Goal: Share content: Share content

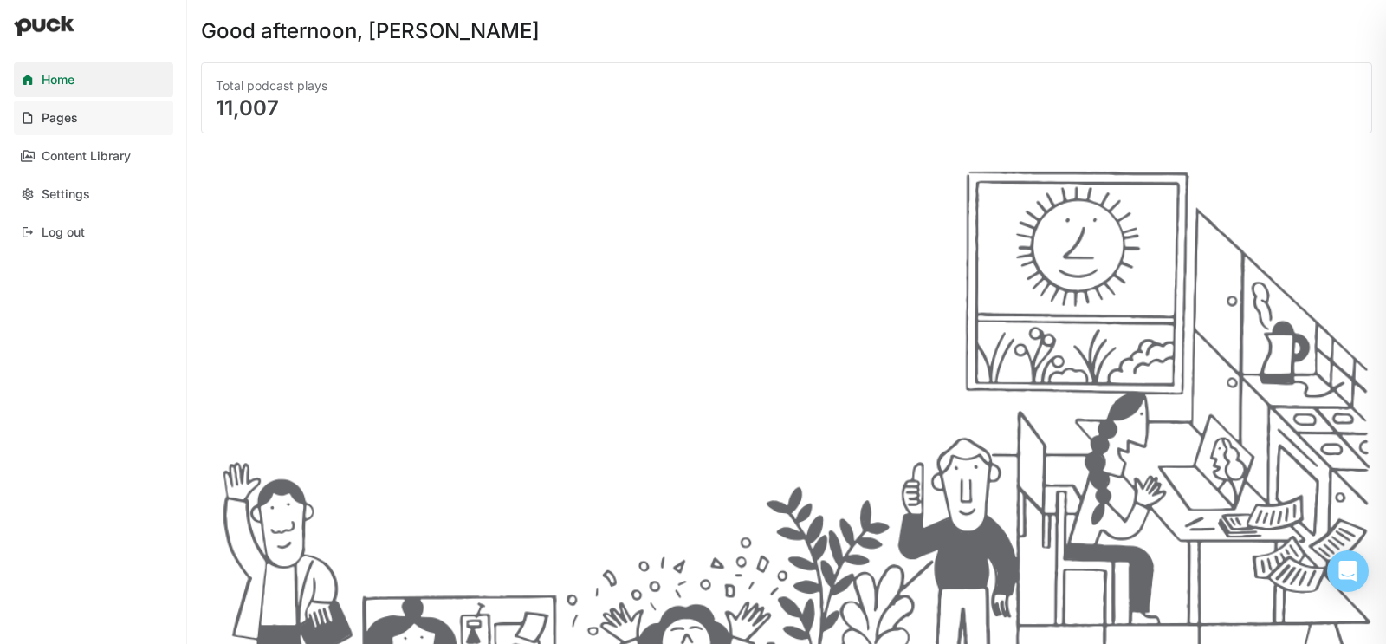
click at [77, 123] on link "Pages" at bounding box center [93, 118] width 159 height 35
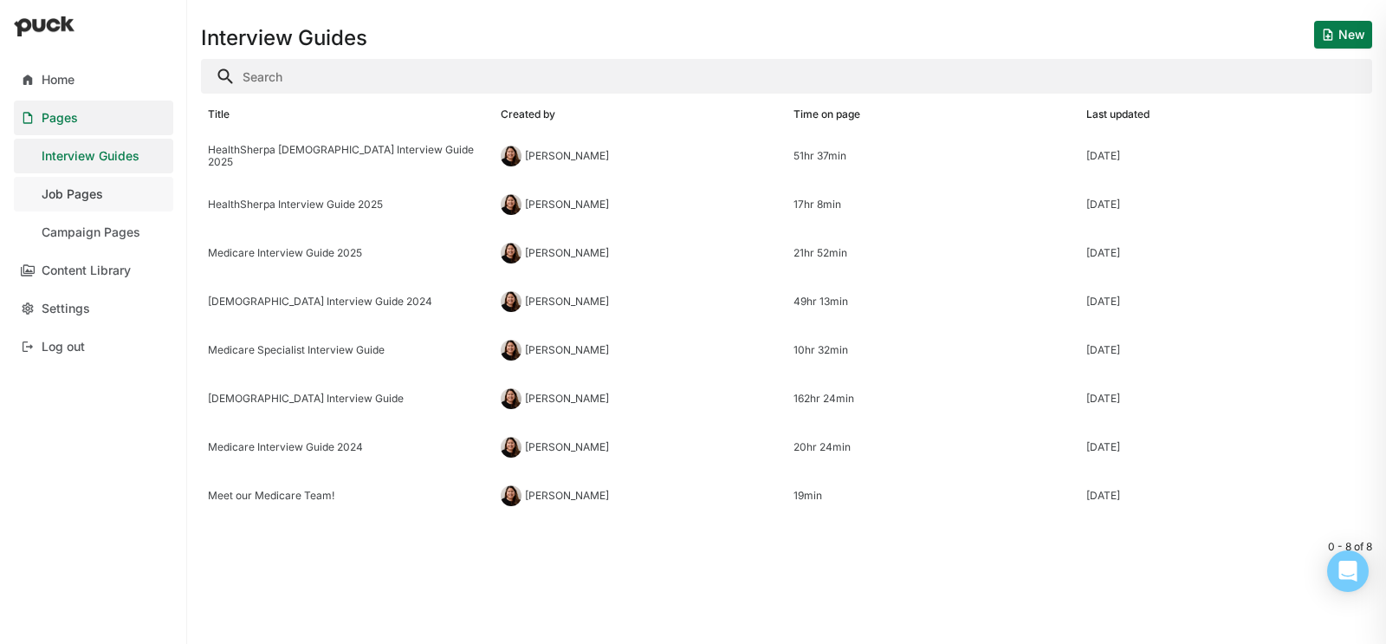
click at [94, 187] on div "Job Pages" at bounding box center [73, 194] width 62 height 15
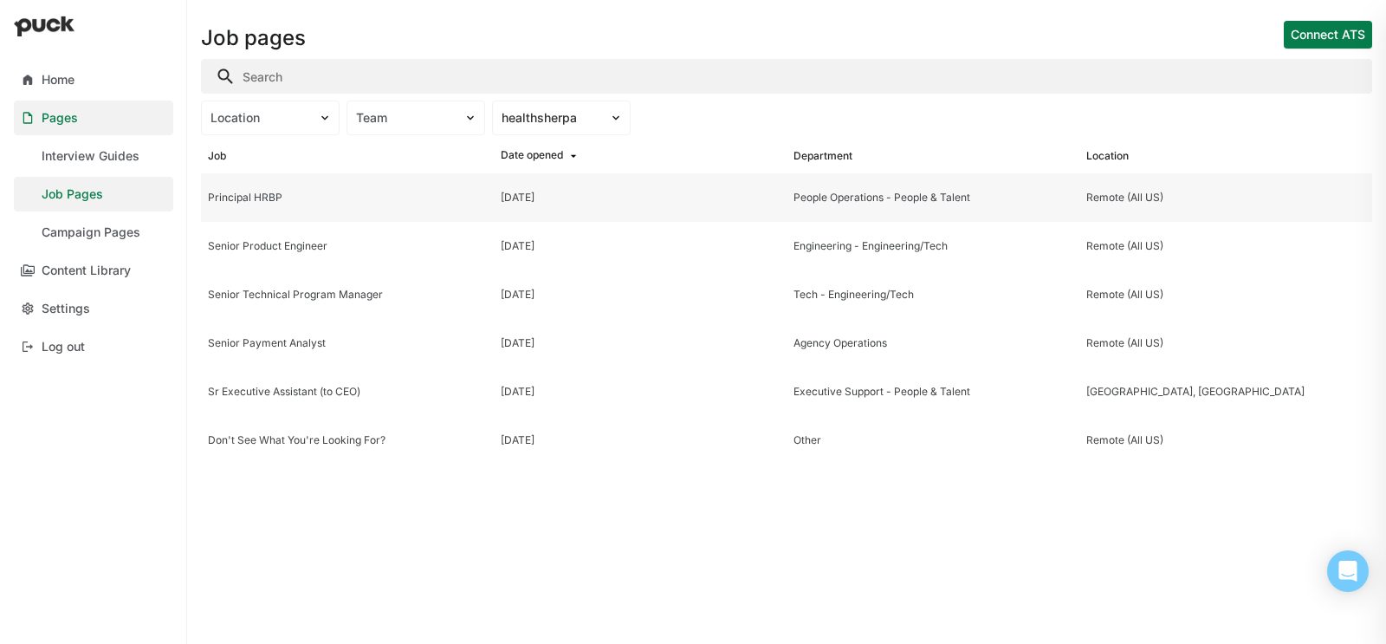
click at [304, 200] on div "Principal HRBP" at bounding box center [347, 197] width 279 height 12
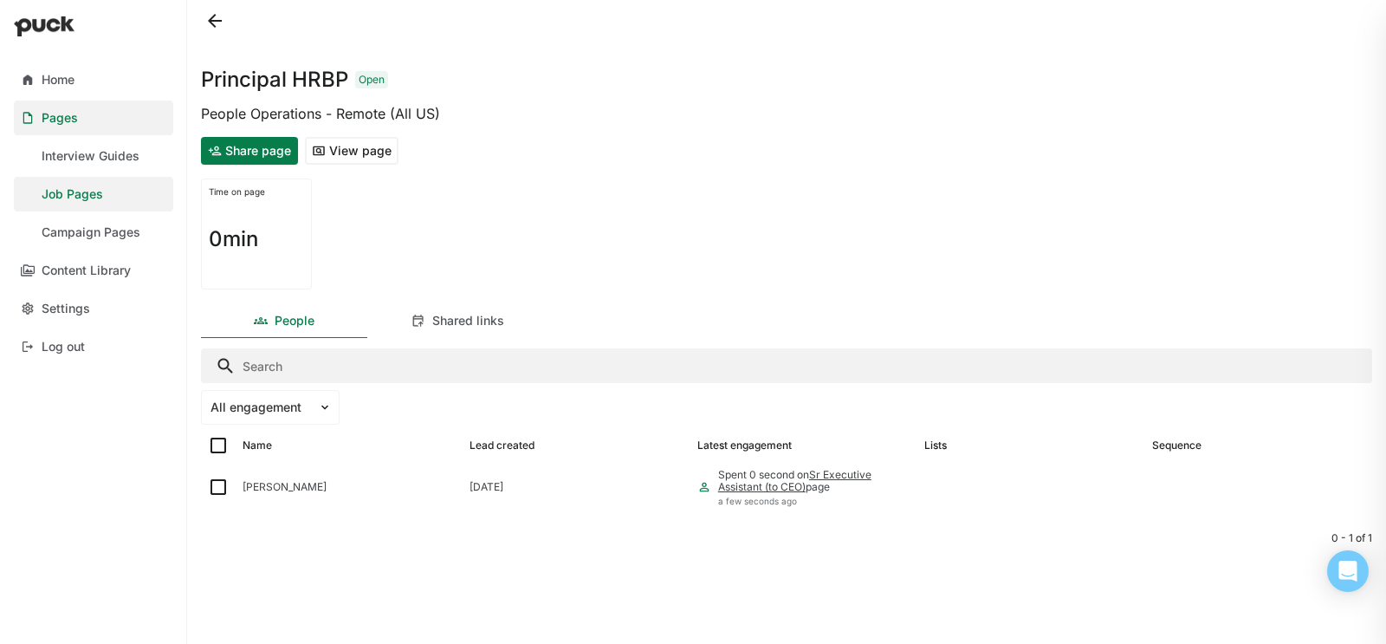
click at [273, 151] on button "Share page" at bounding box center [249, 151] width 97 height 28
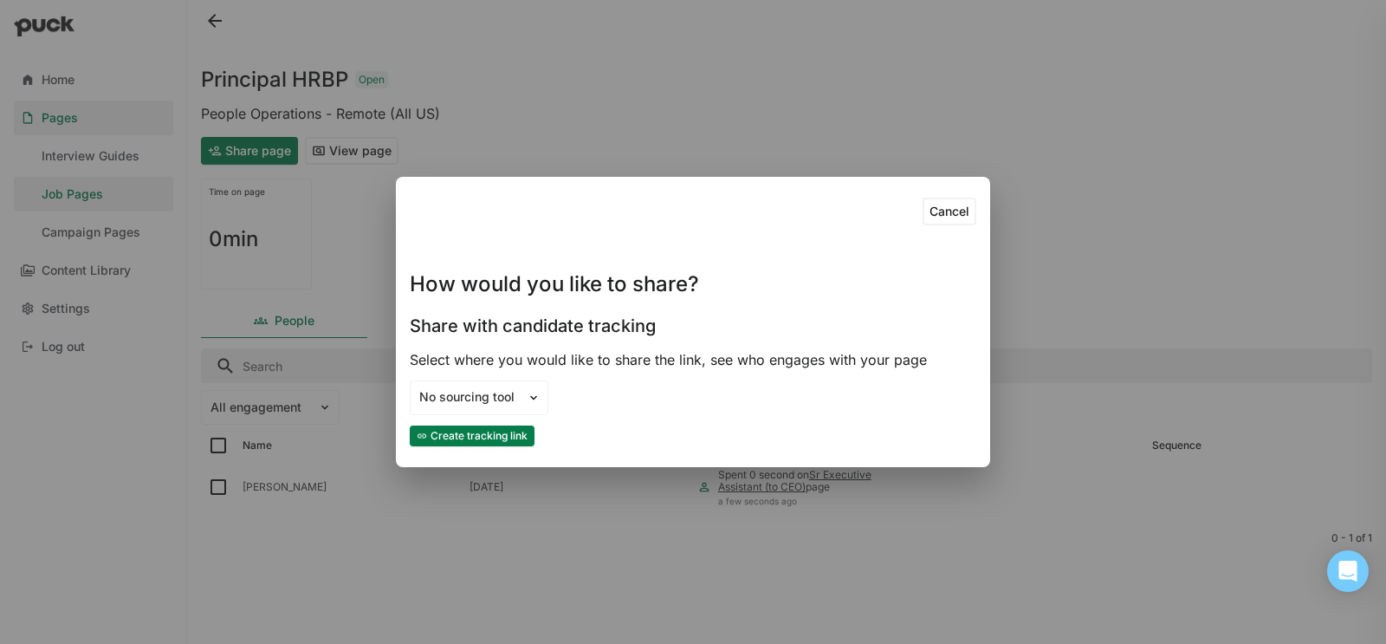
click at [482, 430] on button "Create tracking link" at bounding box center [472, 435] width 125 height 21
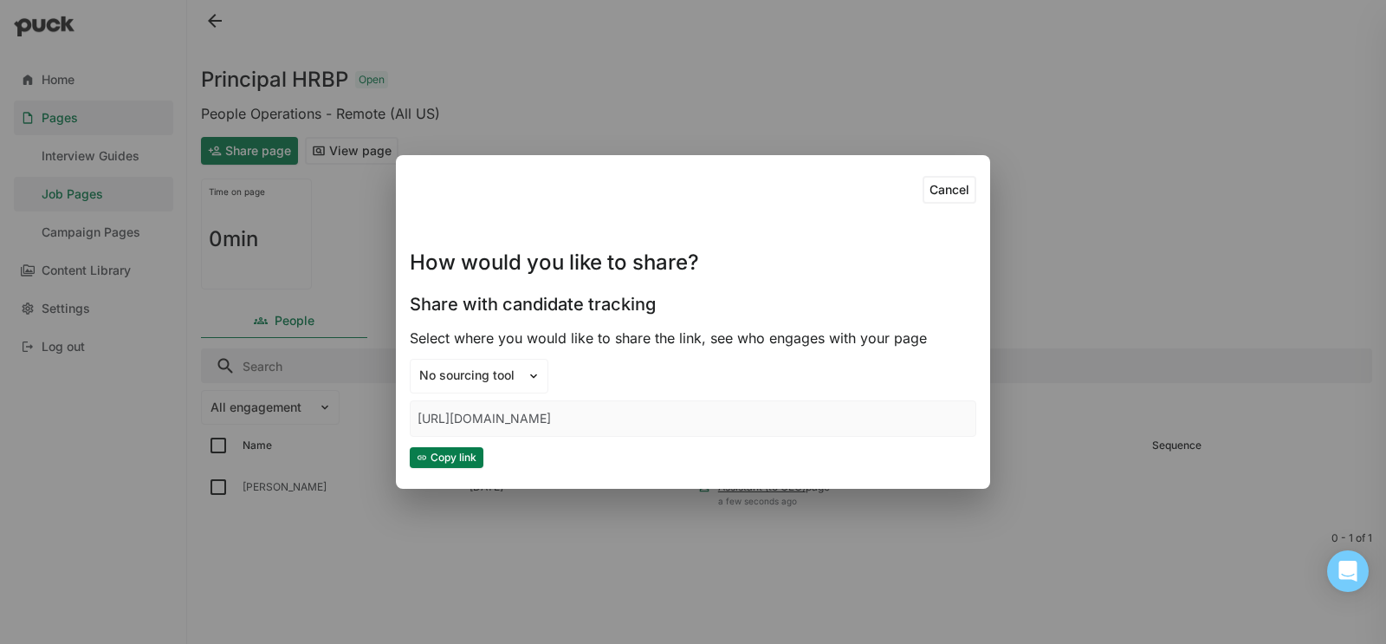
click at [466, 457] on button "Copy link" at bounding box center [447, 457] width 74 height 21
click at [449, 457] on button "Copy link" at bounding box center [447, 457] width 74 height 21
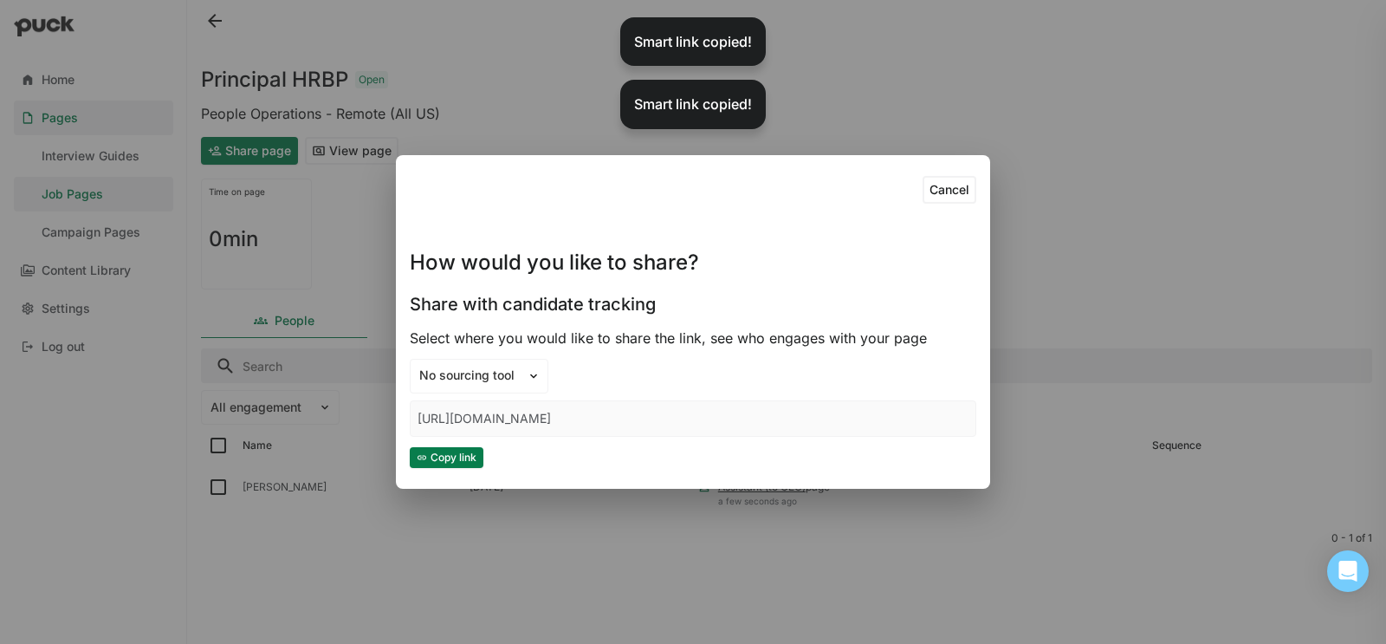
click at [556, 124] on div "Cancel How would you like to share? Share with candidate tracking Select where …" at bounding box center [693, 322] width 1386 height 644
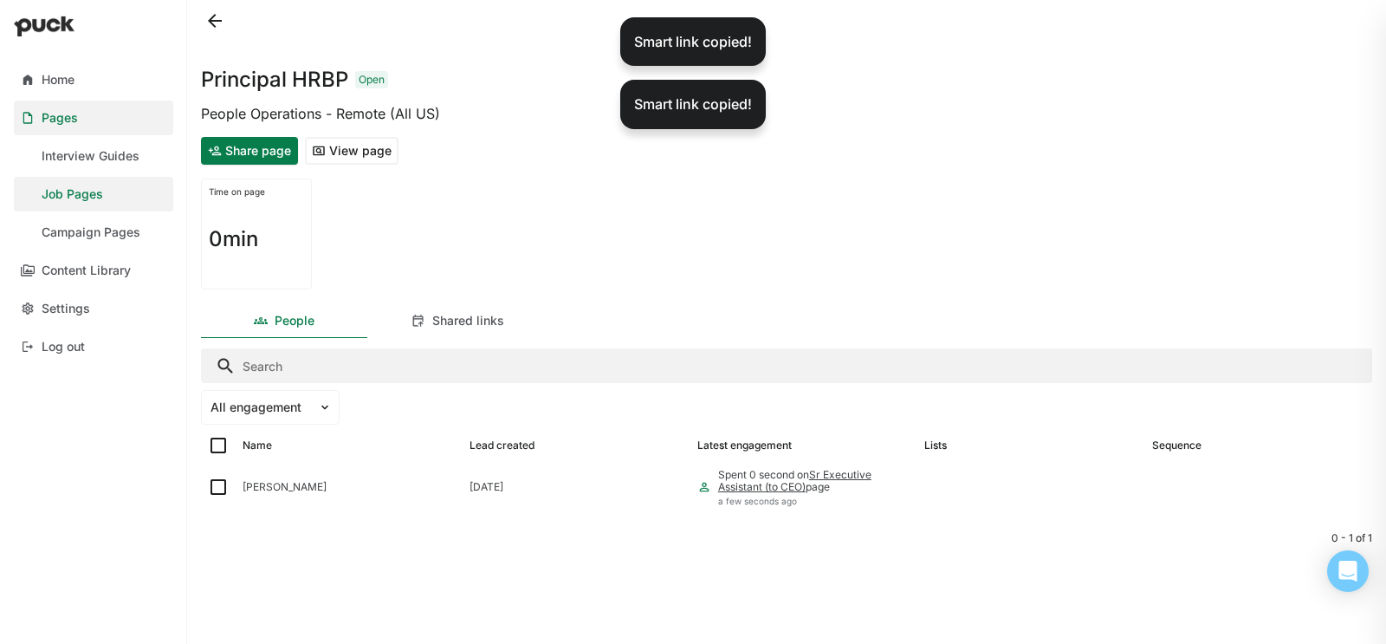
click at [376, 148] on button "View page" at bounding box center [352, 151] width 94 height 28
click at [451, 319] on div "Shared links" at bounding box center [468, 321] width 72 height 15
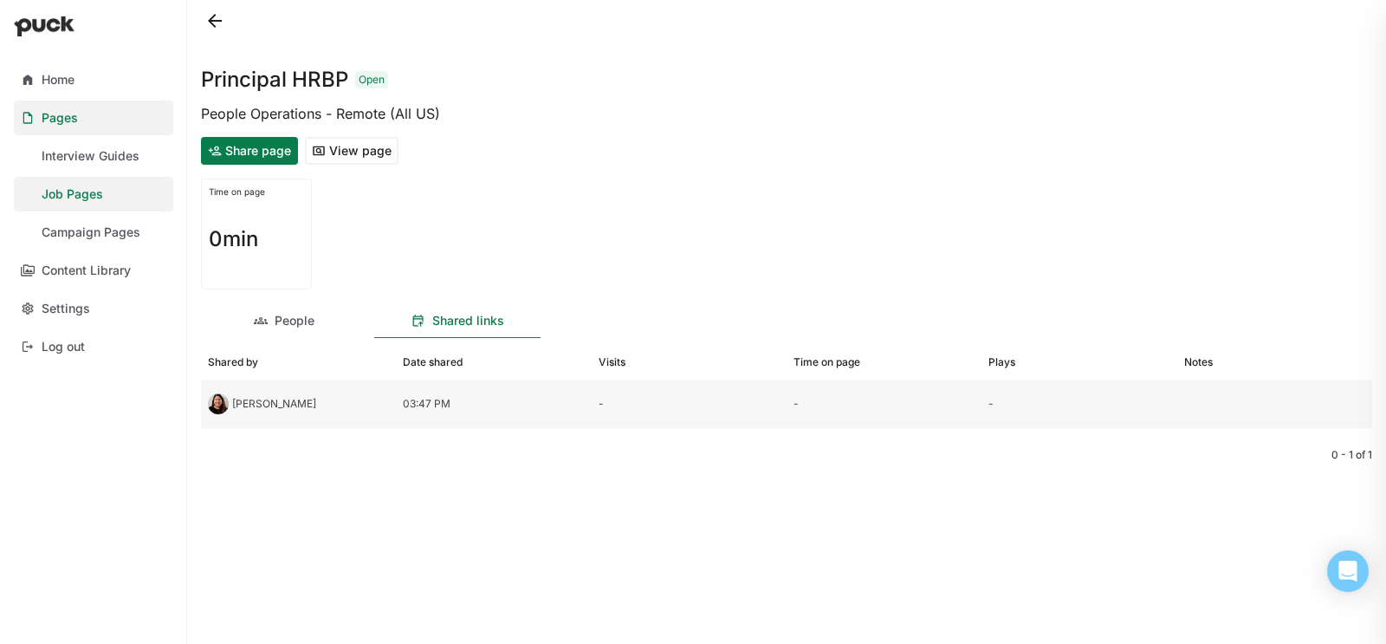
click at [1187, 401] on div at bounding box center [1274, 403] width 195 height 49
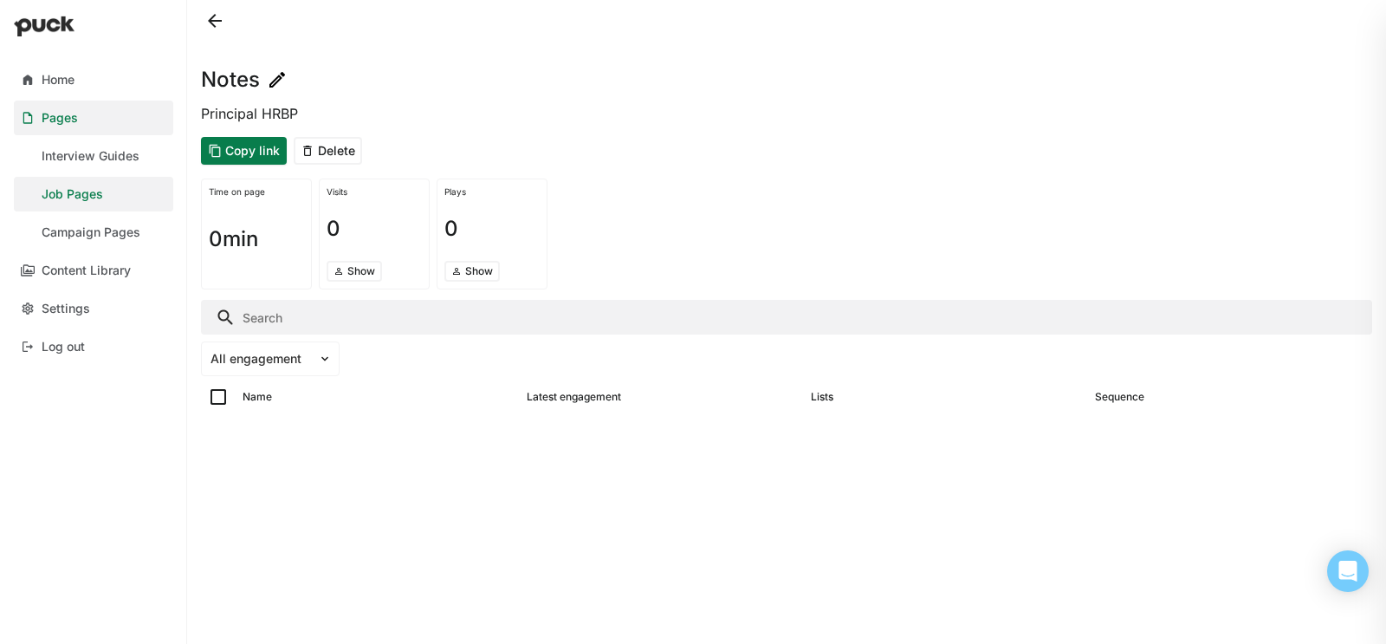
click at [265, 76] on div "Notes" at bounding box center [244, 79] width 87 height 21
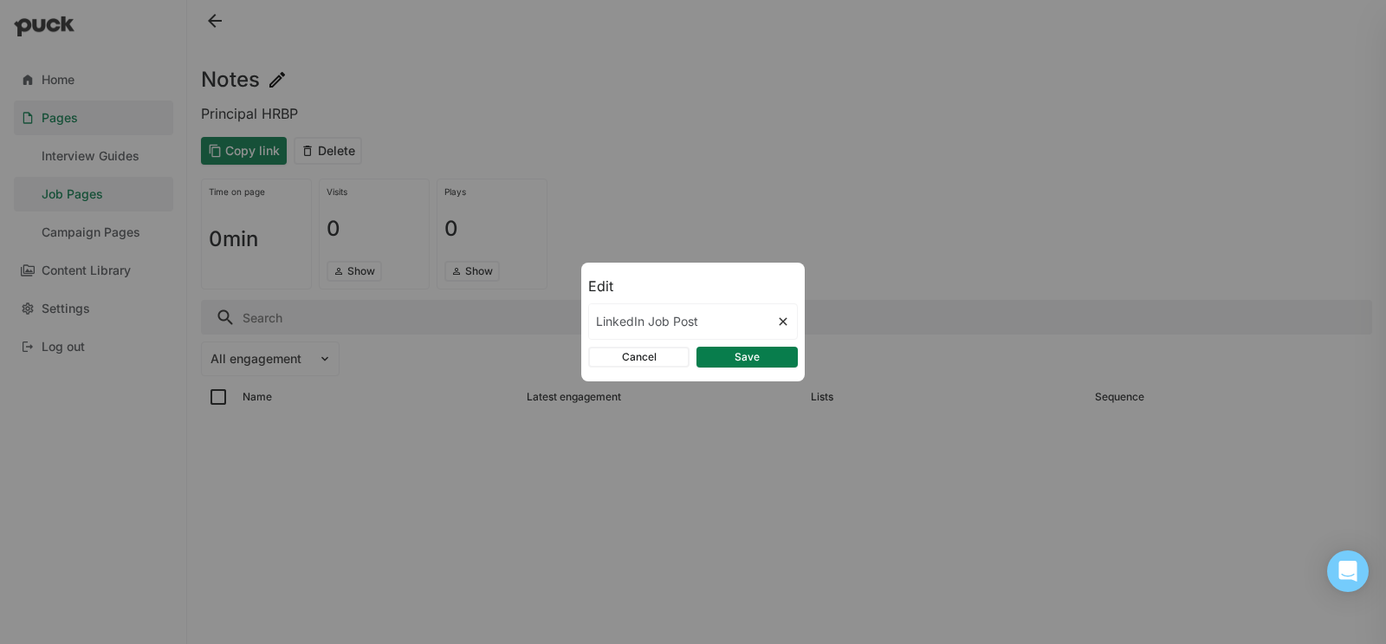
type input "LinkedIn Job Post"
click at [770, 352] on button "Save" at bounding box center [747, 357] width 101 height 21
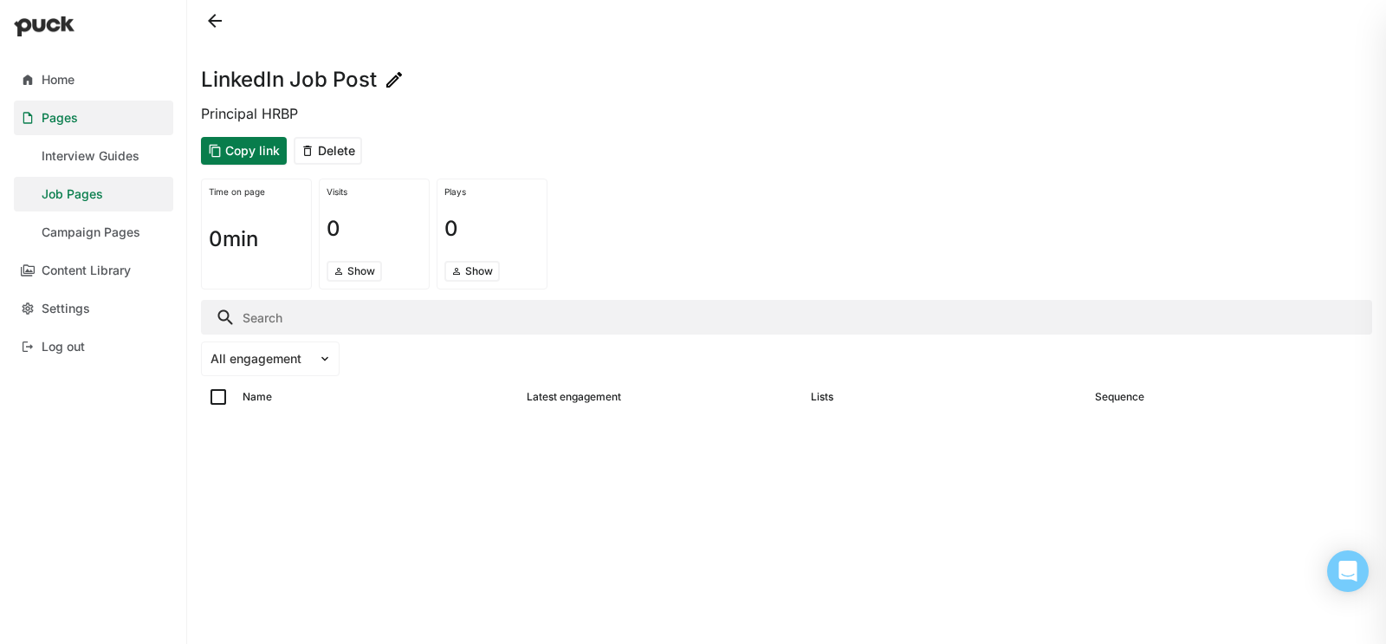
click at [214, 21] on button at bounding box center [215, 21] width 28 height 28
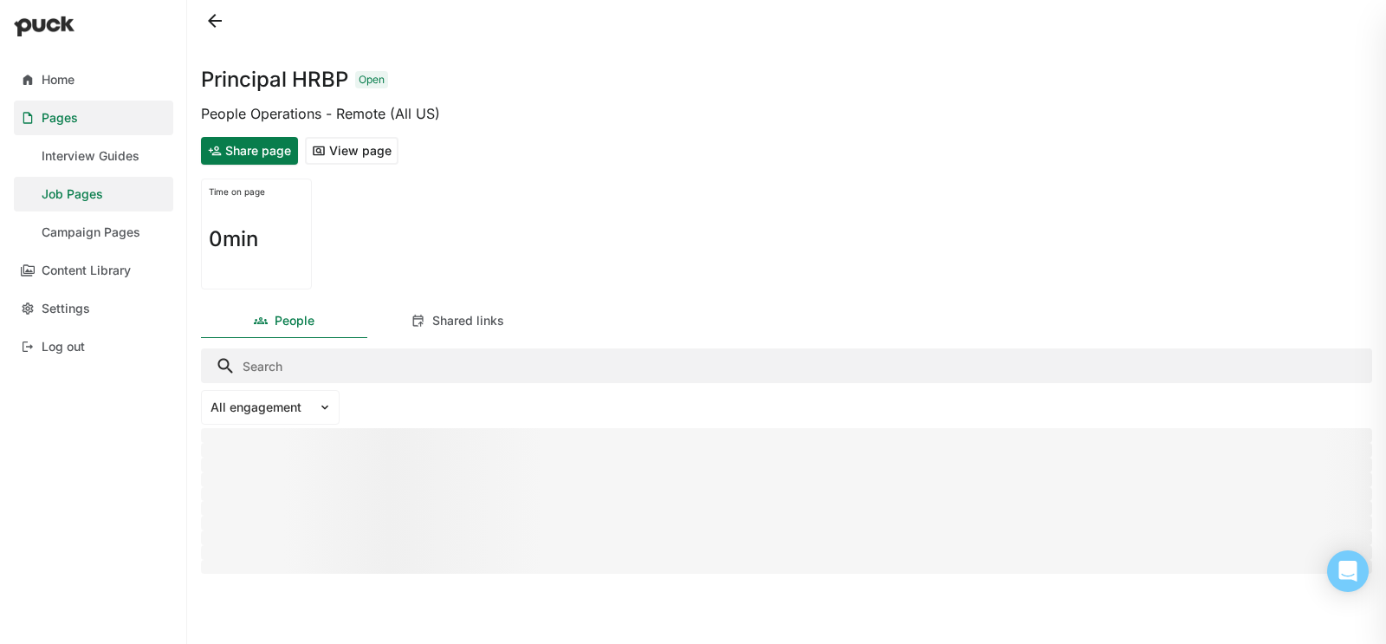
click at [211, 16] on button at bounding box center [215, 21] width 28 height 28
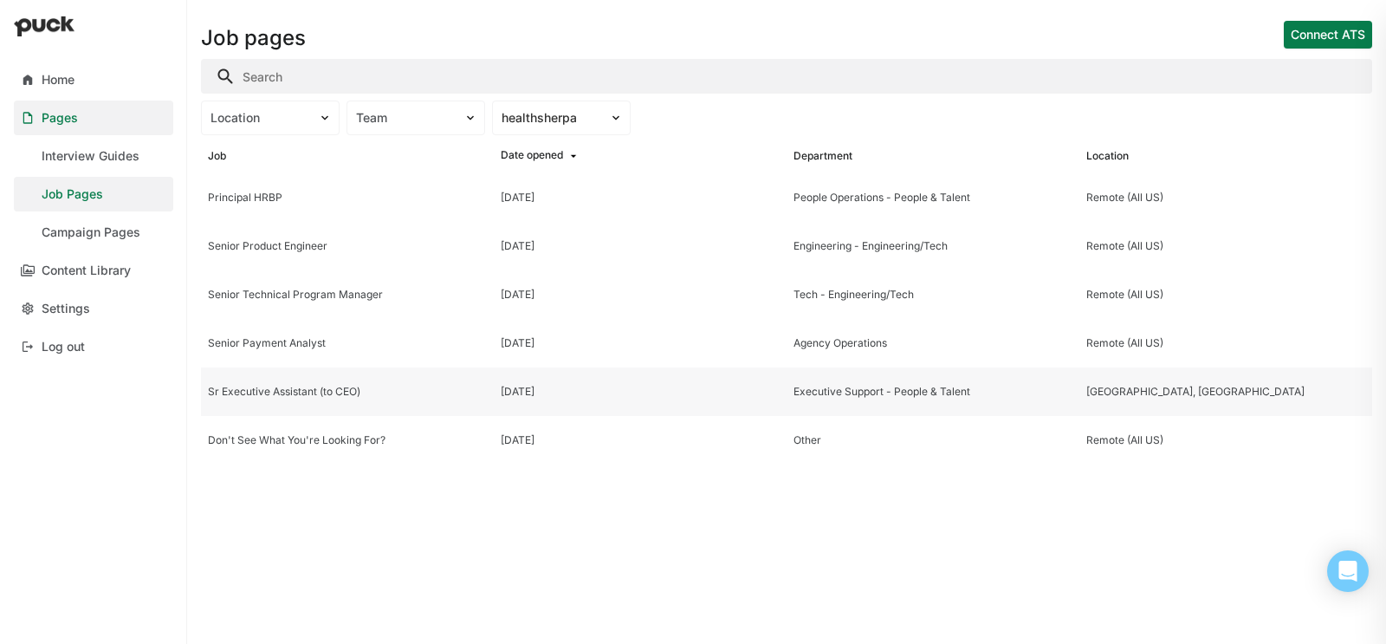
click at [289, 391] on div "Sr Executive Assistant (to CEO)" at bounding box center [347, 392] width 279 height 12
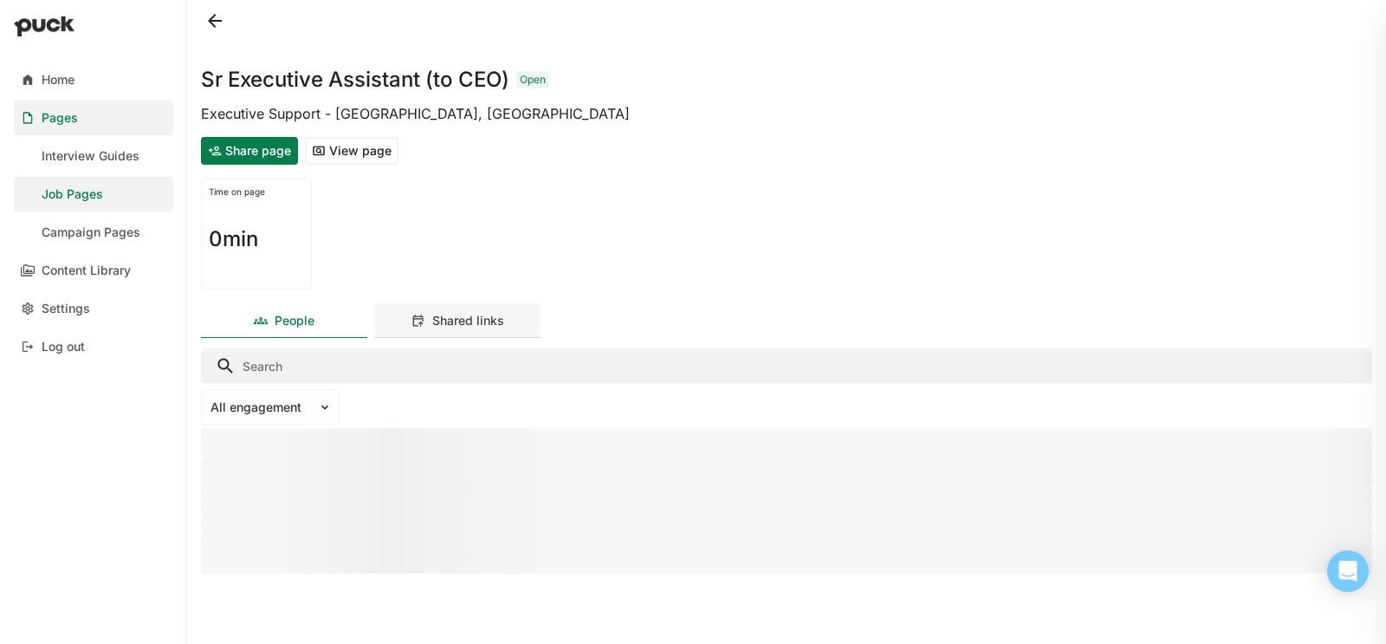
click at [505, 318] on div "Shared links" at bounding box center [457, 320] width 166 height 35
